Goal: Task Accomplishment & Management: Manage account settings

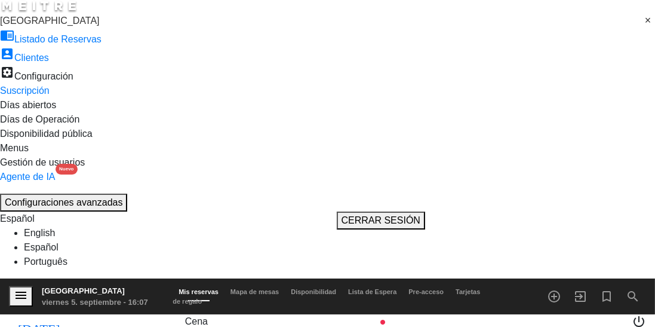
scroll to position [134, 0]
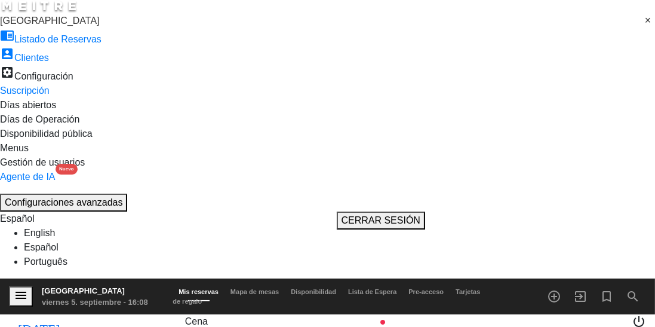
scroll to position [1090, 0]
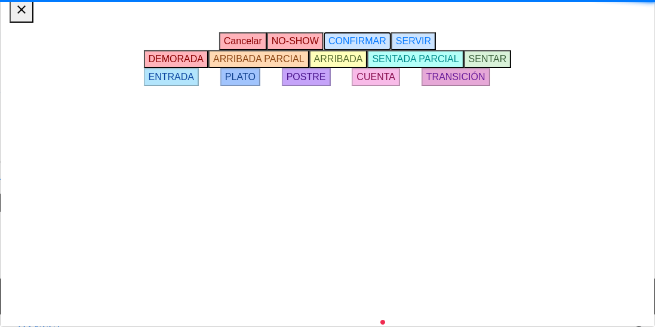
click at [389, 50] on button "CONFIRMAR" at bounding box center [357, 41] width 67 height 18
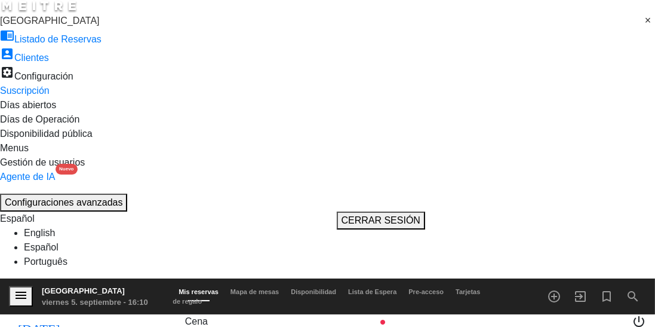
scroll to position [523, 0]
